Goal: Check status

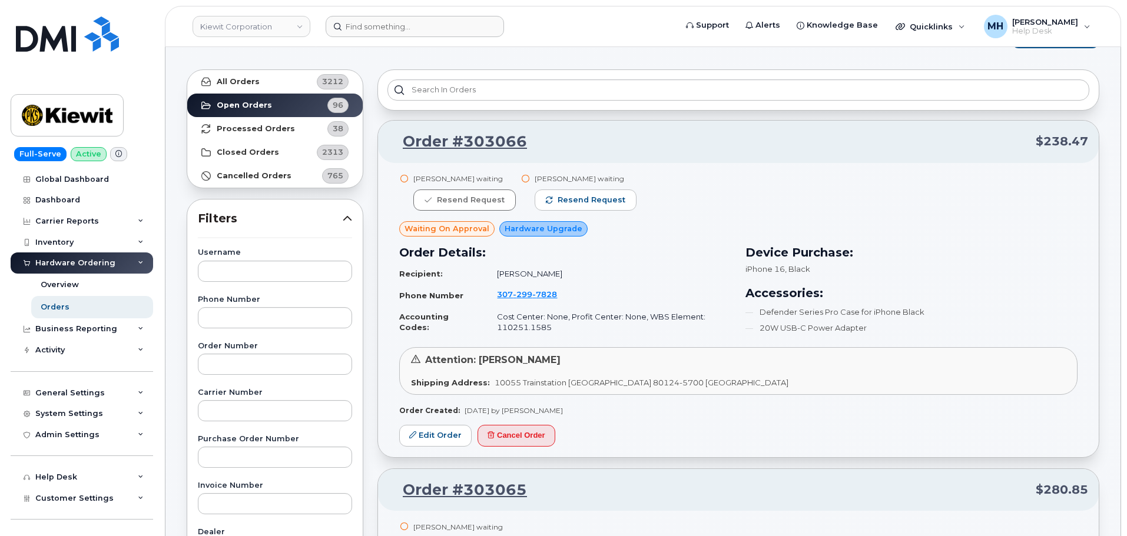
scroll to position [42, 0]
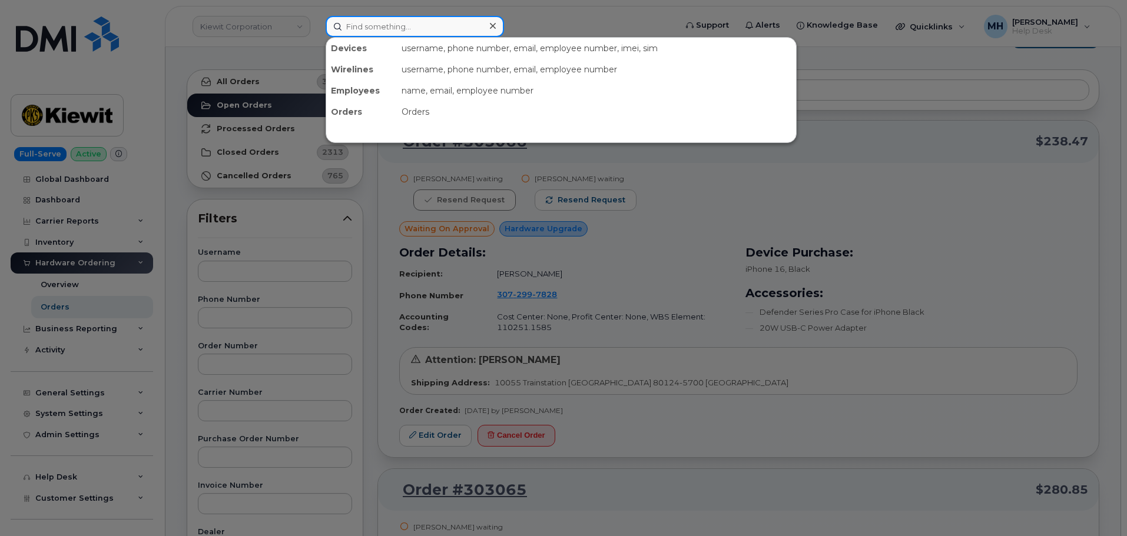
click at [430, 25] on input at bounding box center [415, 26] width 178 height 21
paste input "9714293746"
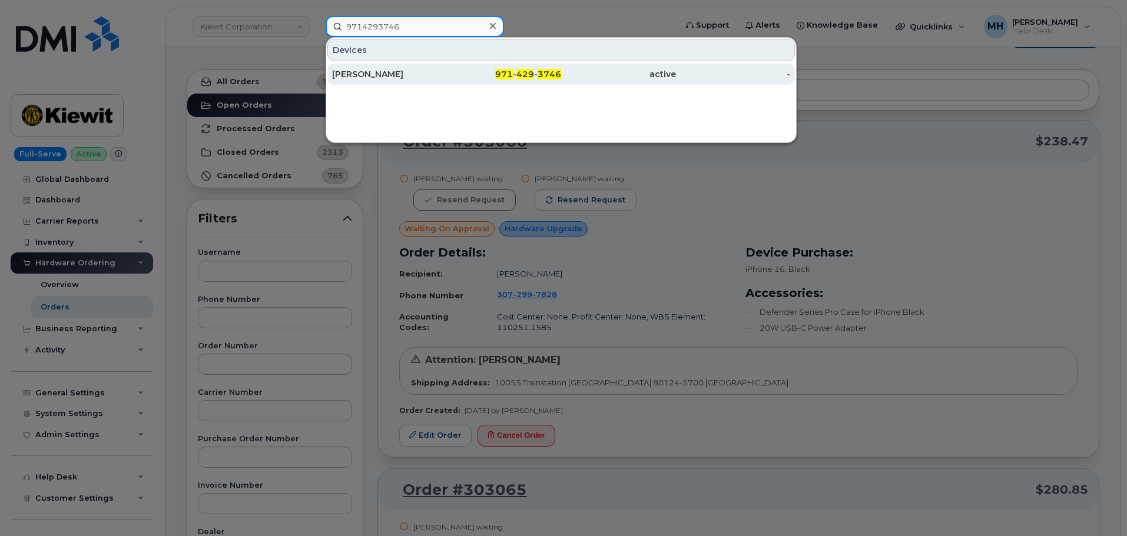
type input "9714293746"
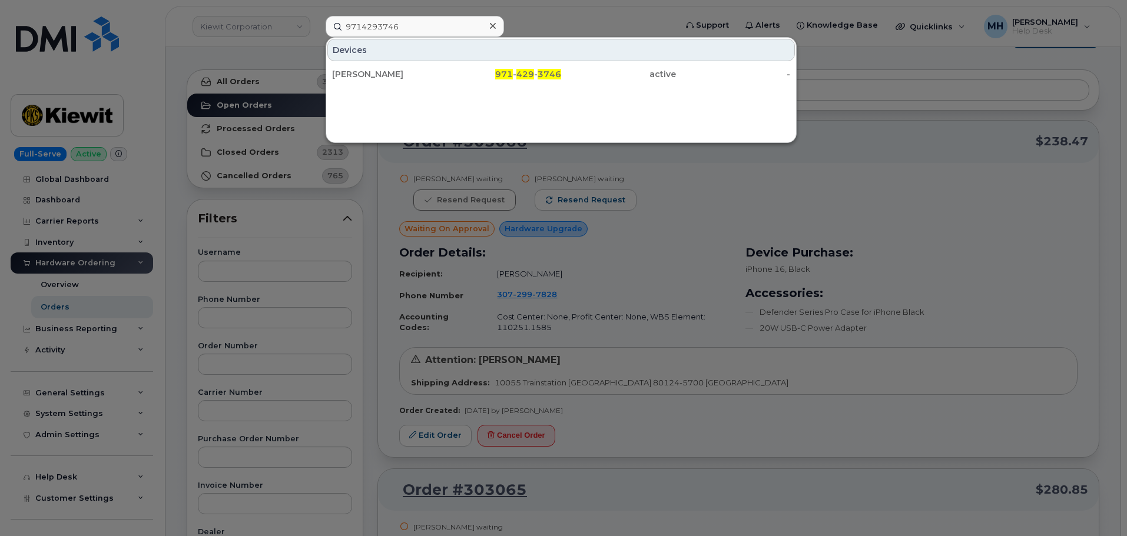
drag, startPoint x: 424, startPoint y: 67, endPoint x: 453, endPoint y: 118, distance: 59.6
click at [424, 67] on div "[PERSON_NAME]" at bounding box center [389, 74] width 115 height 21
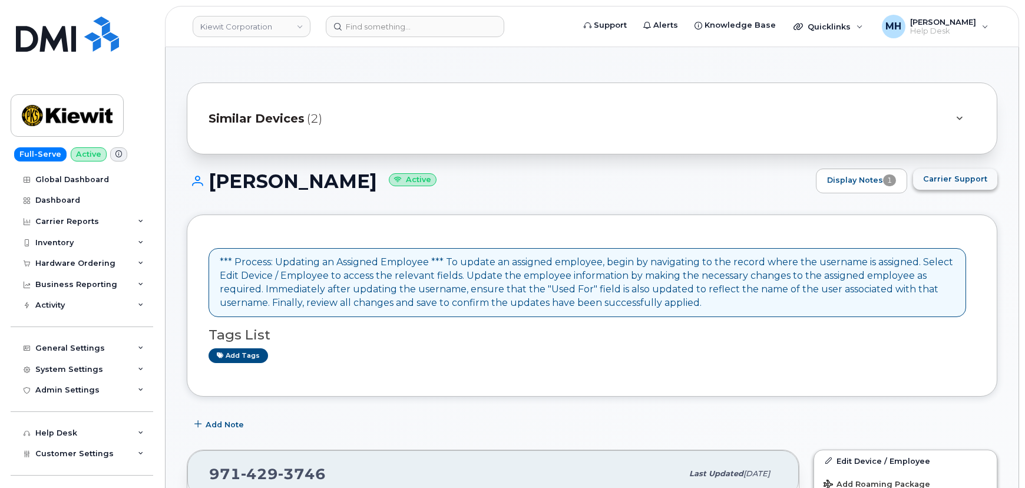
click at [969, 178] on span "Carrier Support" at bounding box center [955, 178] width 64 height 11
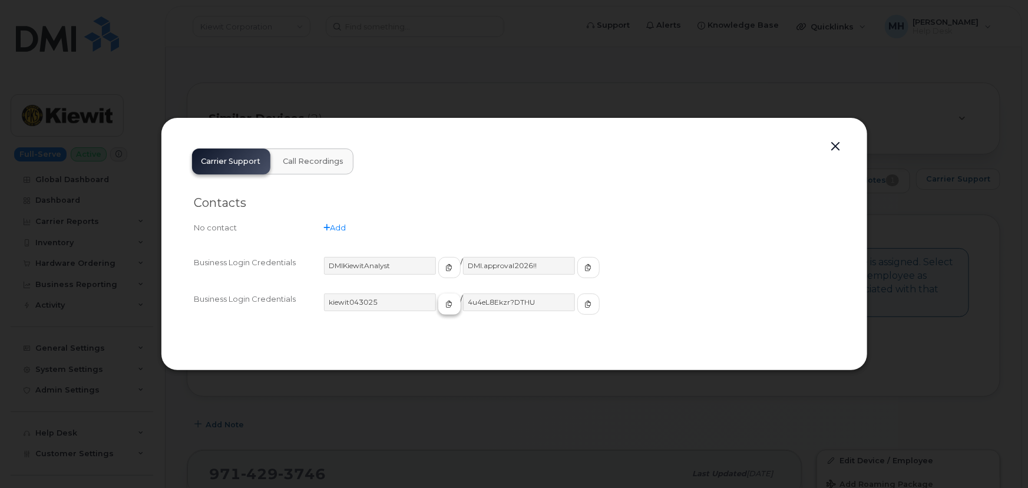
click at [446, 306] on icon "button" at bounding box center [449, 303] width 7 height 7
click at [585, 304] on icon "button" at bounding box center [588, 303] width 7 height 7
